Goal: Transaction & Acquisition: Purchase product/service

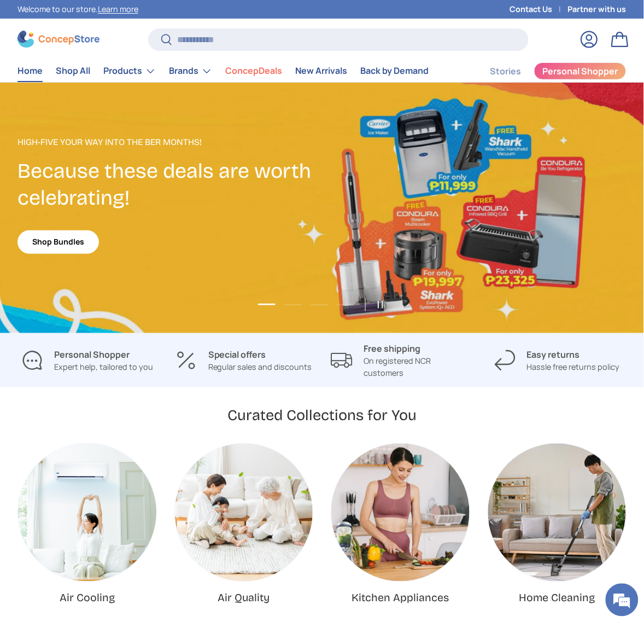
scroll to position [2706, 4131]
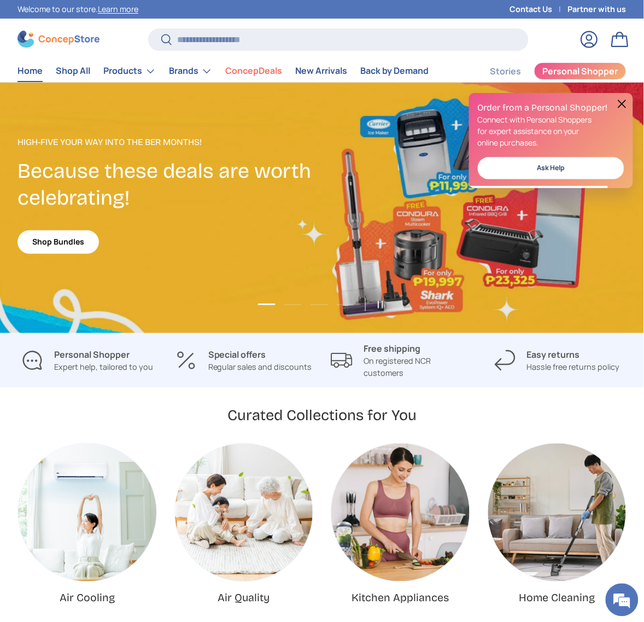
click at [623, 102] on button at bounding box center [622, 103] width 13 height 13
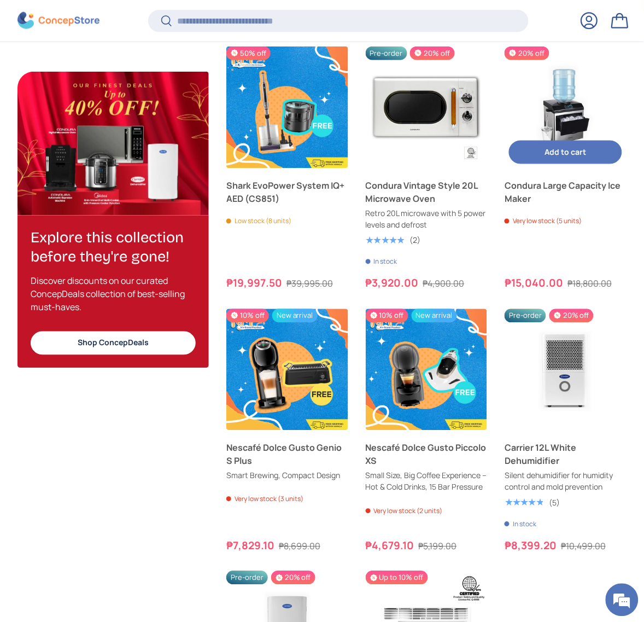
scroll to position [0, 0]
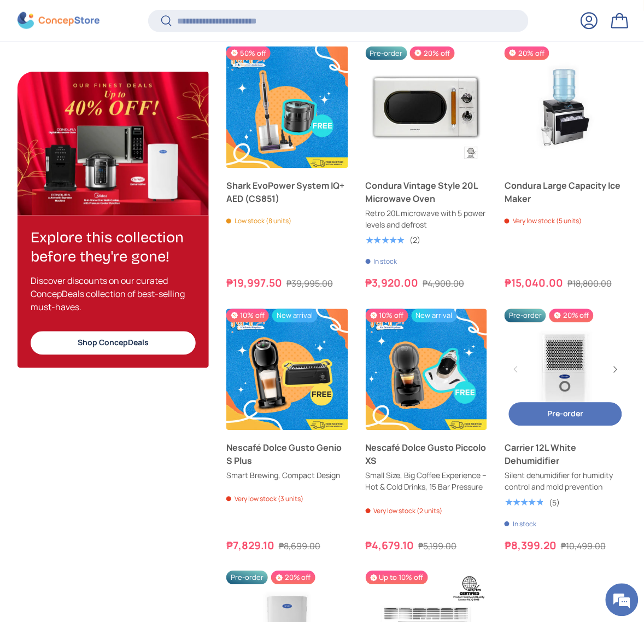
click at [549, 358] on link "Carrier 12L White Dehumidifier" at bounding box center [566, 370] width 122 height 122
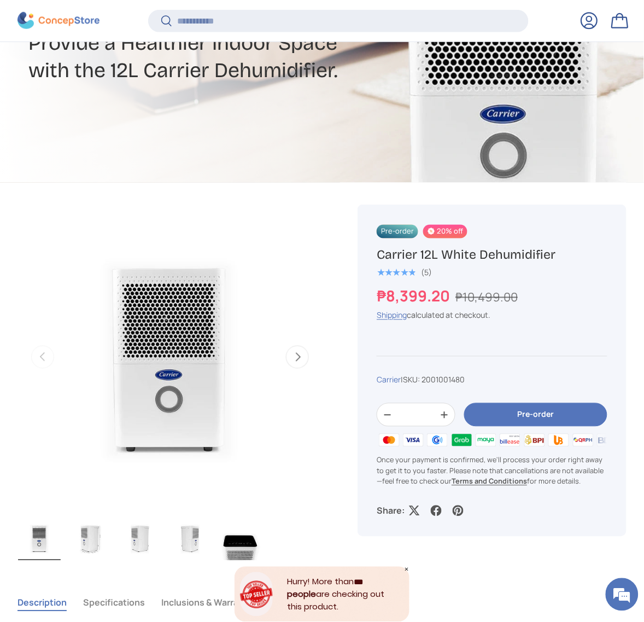
click at [576, 411] on button "Pre-order" at bounding box center [535, 415] width 143 height 24
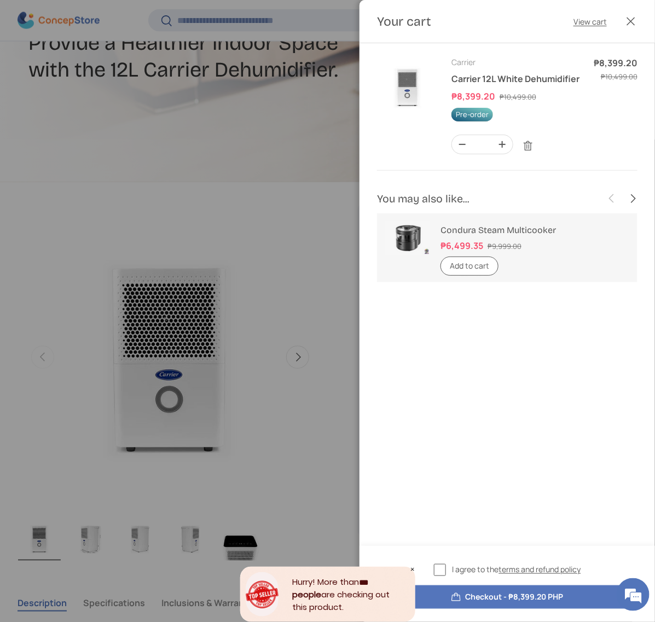
click at [438, 572] on label "I agree to the terms and refund policy" at bounding box center [507, 569] width 147 height 13
click at [474, 602] on button "Checkout - ₱8,399.20 PHP" at bounding box center [507, 597] width 260 height 24
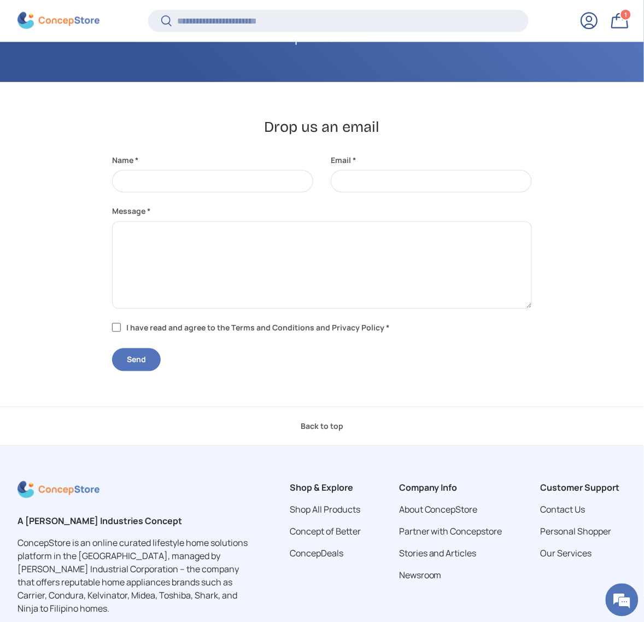
scroll to position [282, 0]
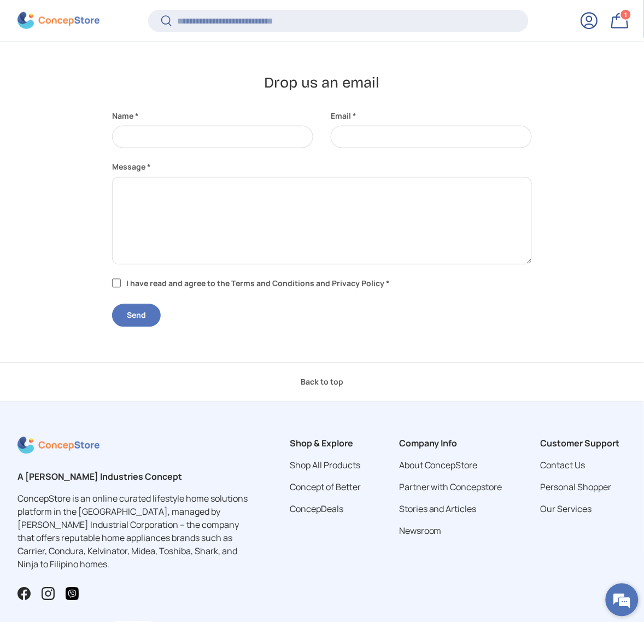
click at [621, 604] on em at bounding box center [623, 600] width 30 height 30
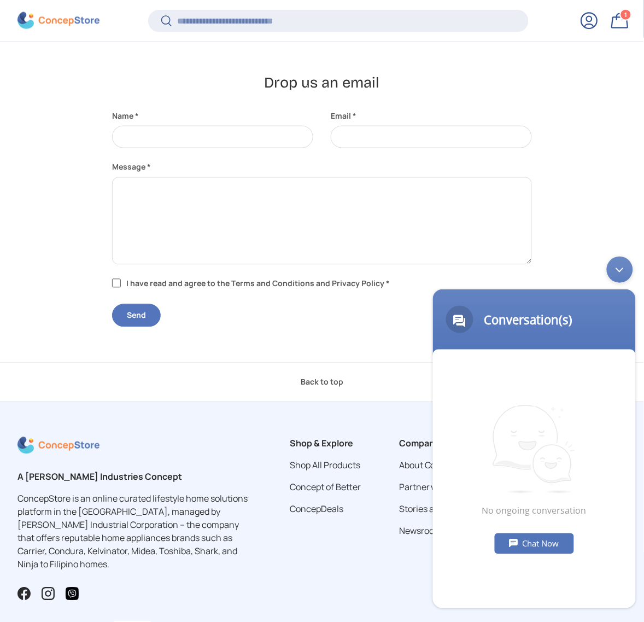
scroll to position [0, 0]
click at [533, 544] on div "Chat Now" at bounding box center [533, 543] width 79 height 21
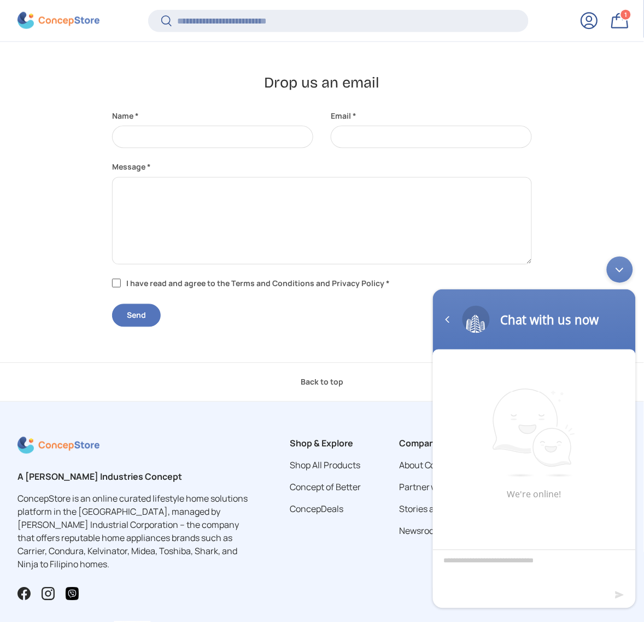
click at [618, 266] on div "Minimize live chat window" at bounding box center [620, 269] width 26 height 26
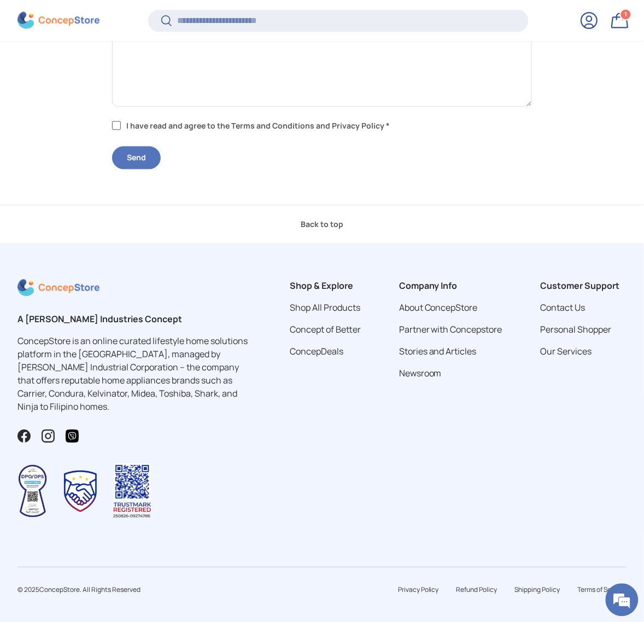
scroll to position [451, 0]
